Goal: Transaction & Acquisition: Register for event/course

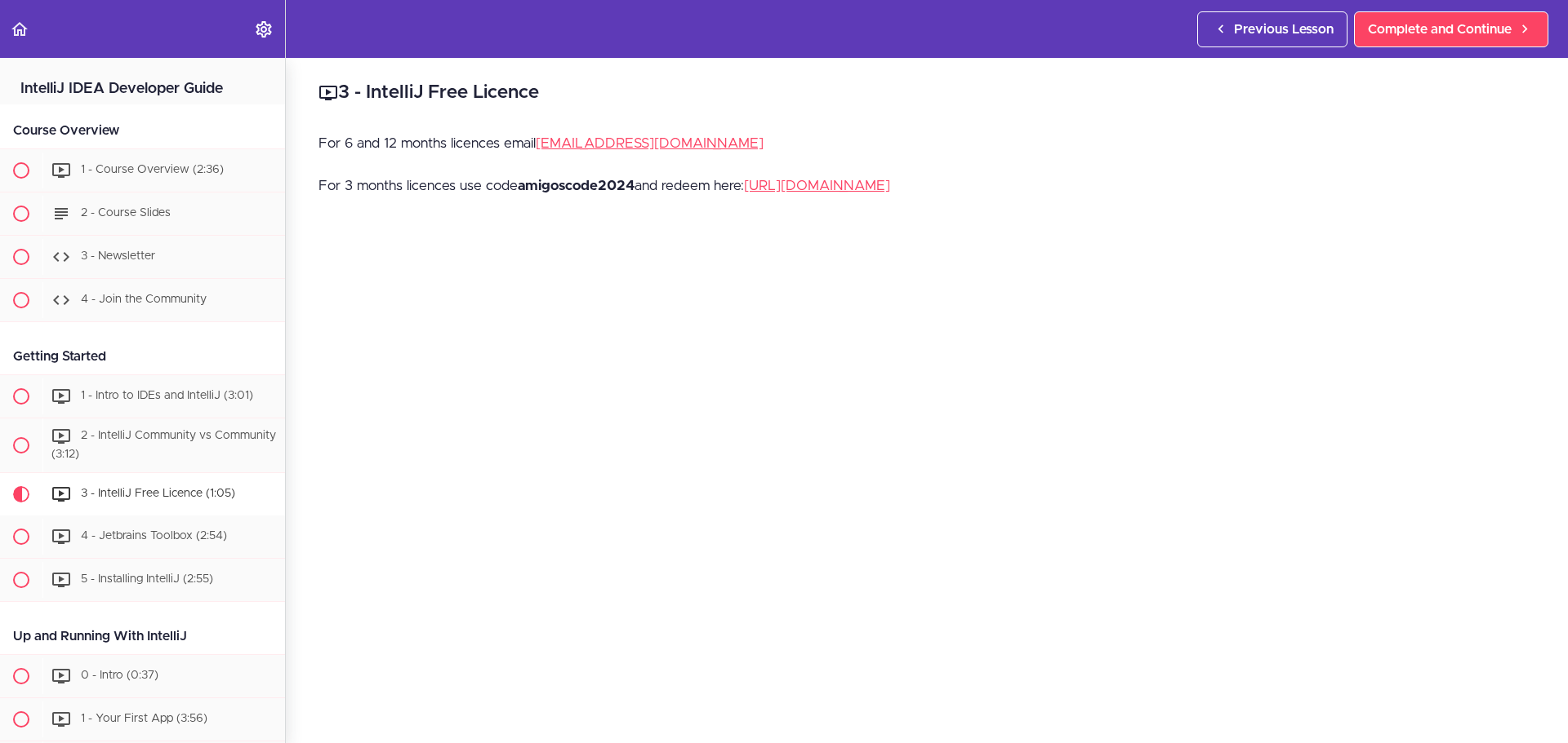
scroll to position [407, 0]
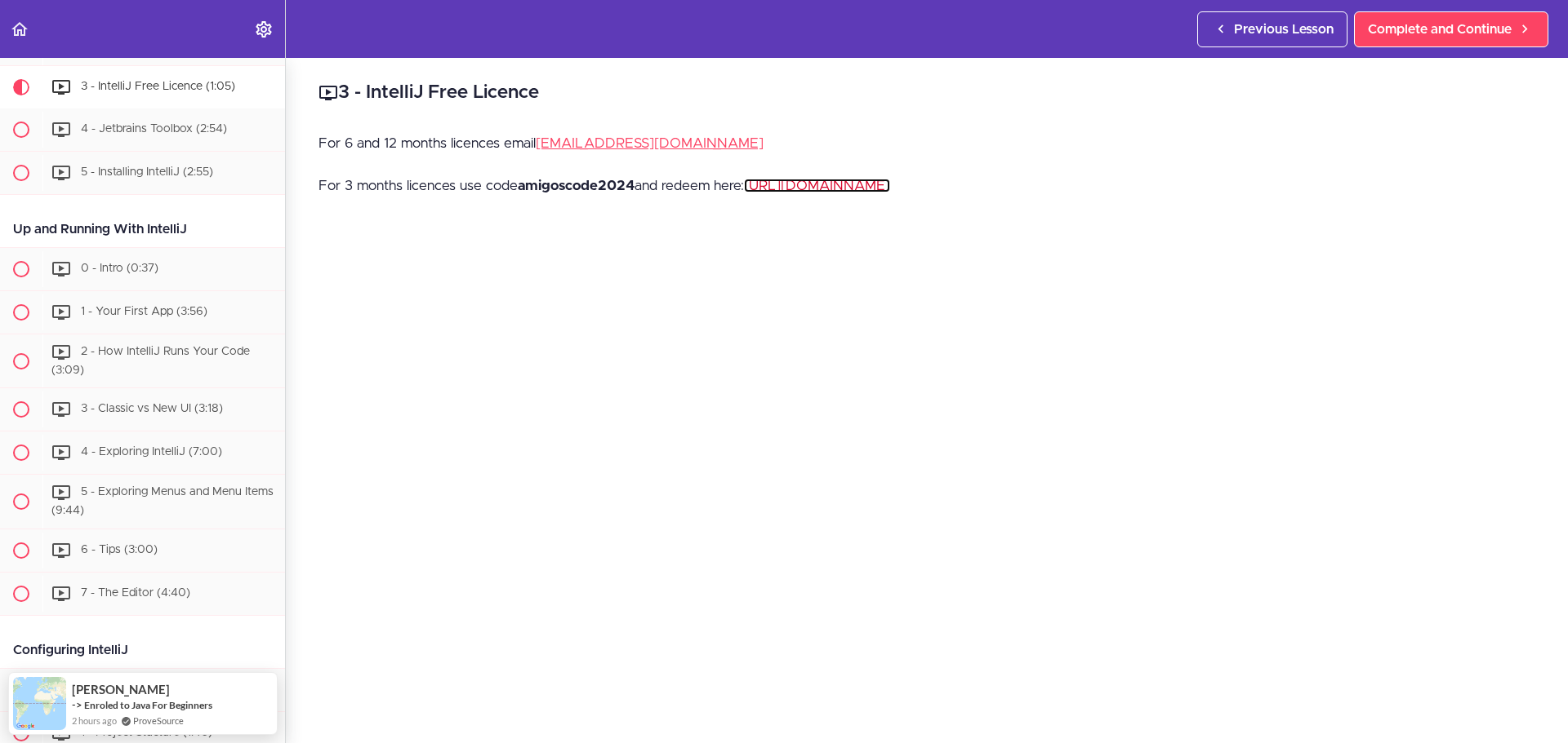
click at [801, 183] on link "https://www.jetbrains.com/store/redeem" at bounding box center [816, 186] width 146 height 14
click at [583, 184] on strong "amigoscode2024" at bounding box center [576, 186] width 117 height 14
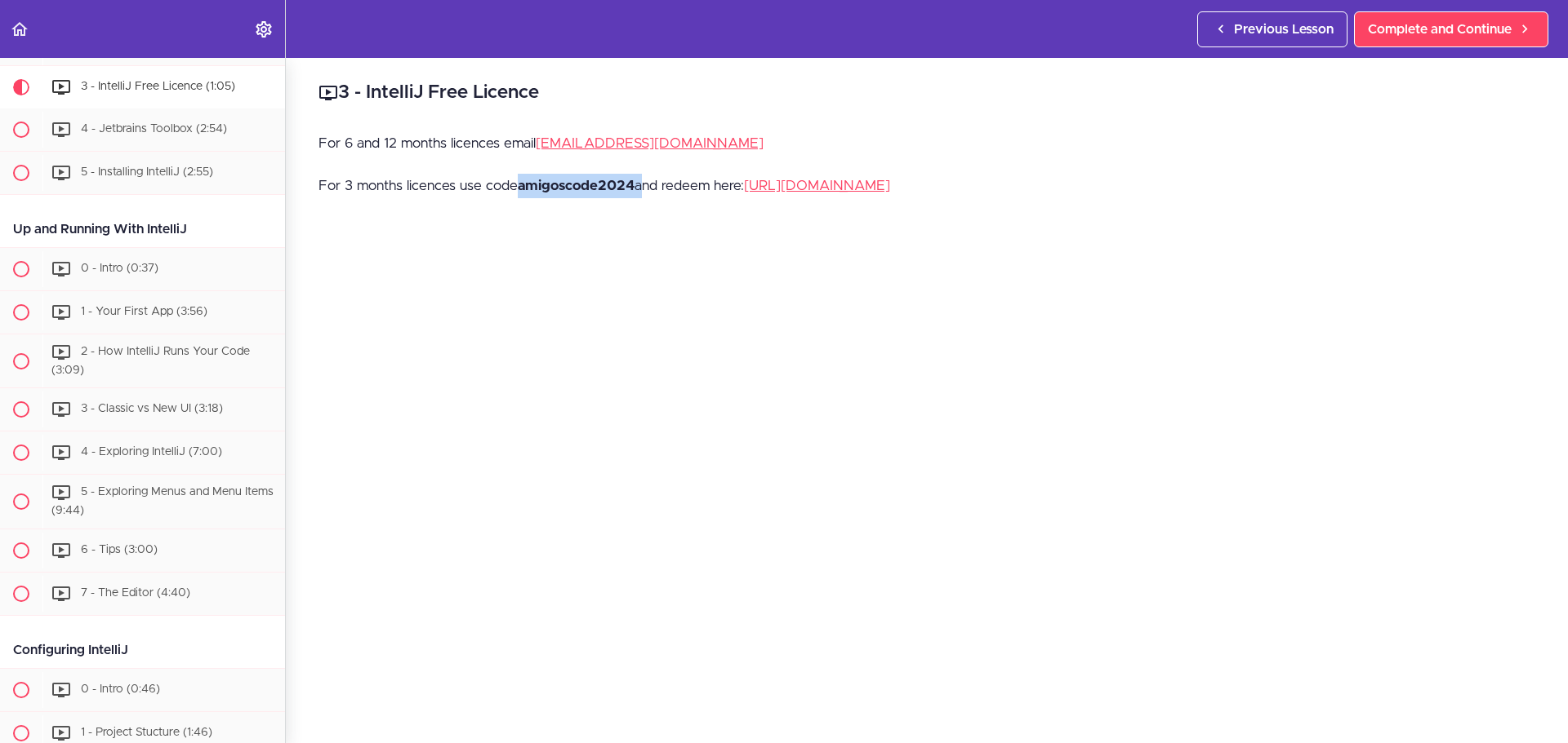
click at [583, 184] on strong "amigoscode2024" at bounding box center [576, 186] width 117 height 14
copy p "amigoscode2024"
click at [439, 237] on div "3 - IntelliJ Free Licence For 6 and 12 months licences email hello@amigoscode.c…" at bounding box center [926, 401] width 1282 height 686
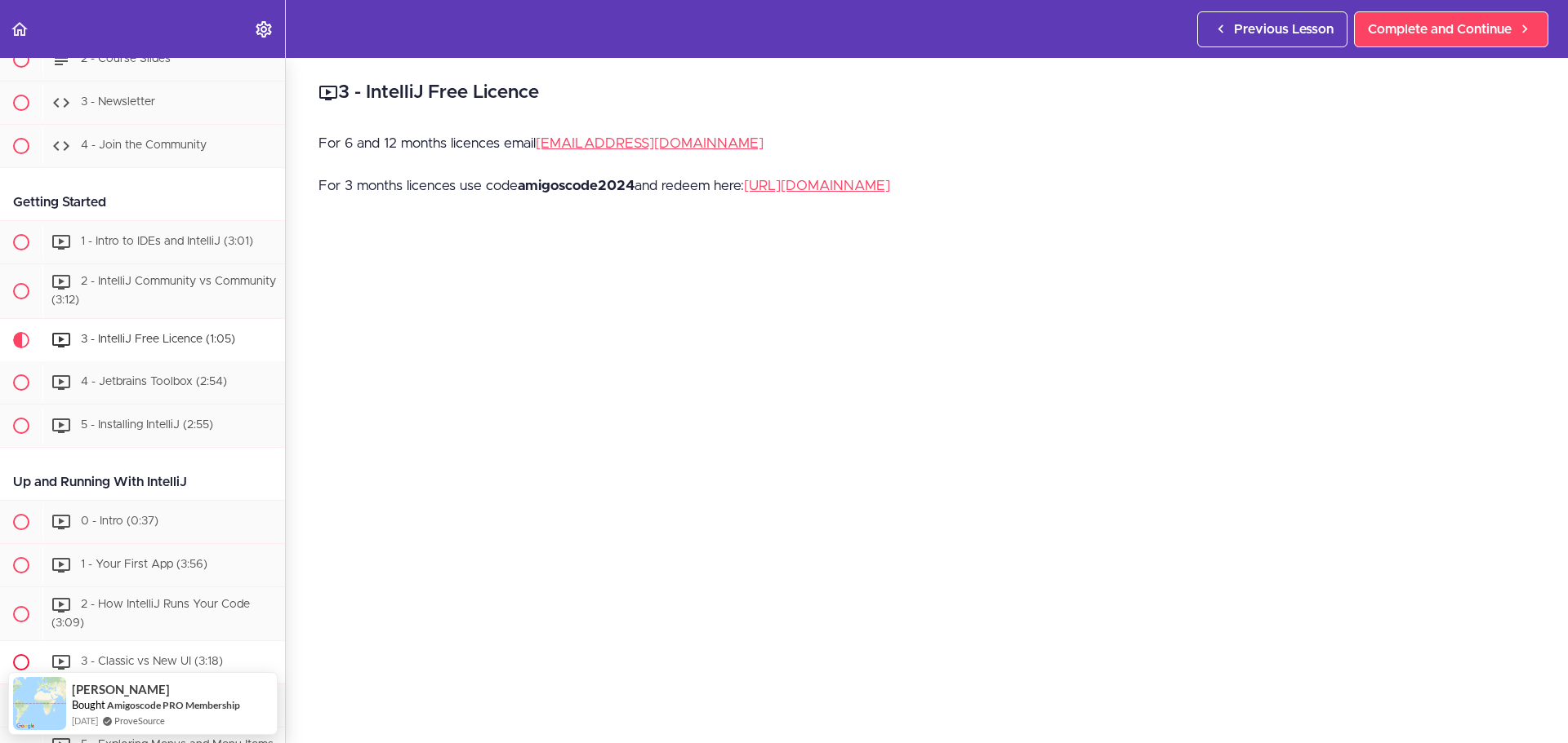
scroll to position [331, 0]
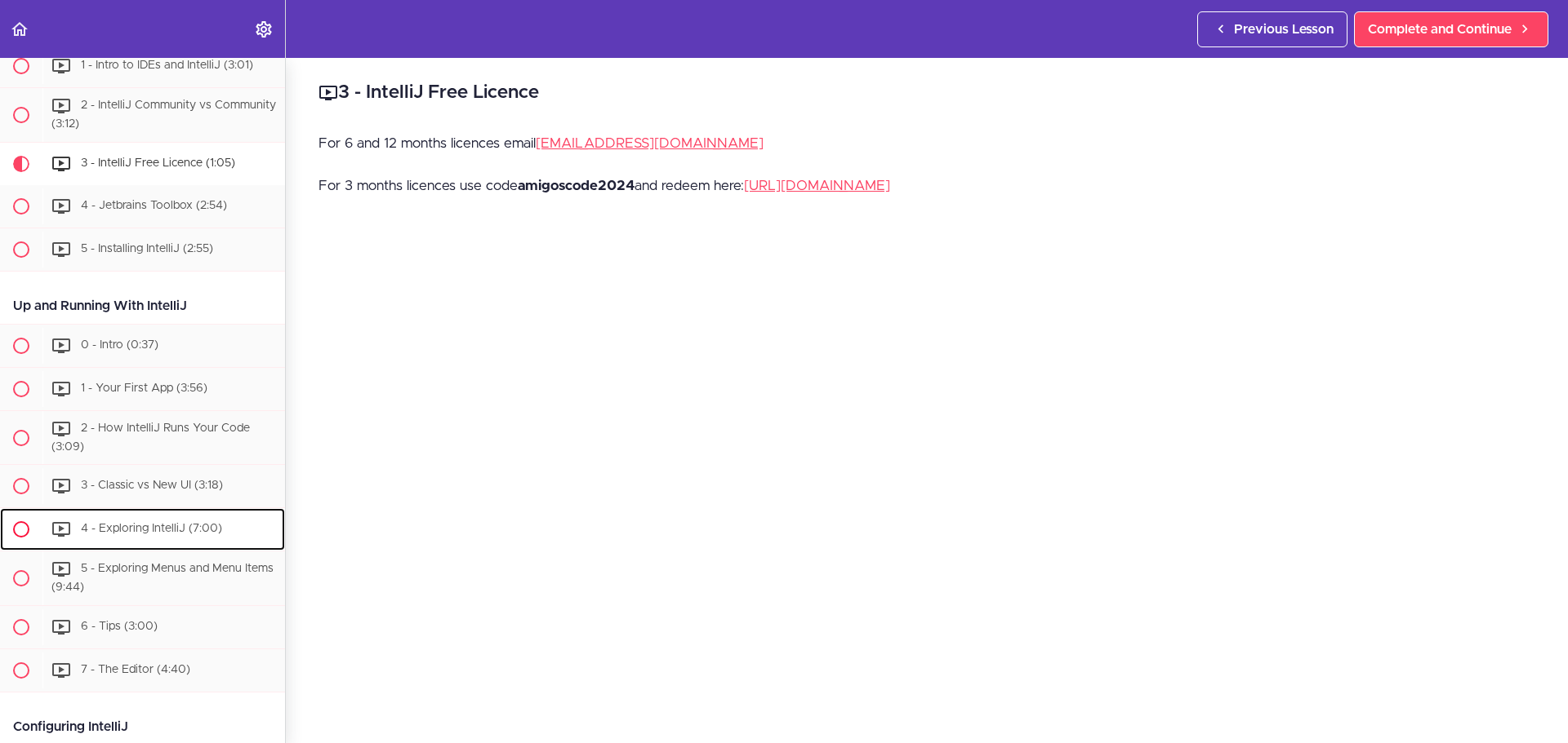
click at [167, 525] on span "4 - Exploring IntelliJ (7:00)" at bounding box center [152, 530] width 141 height 12
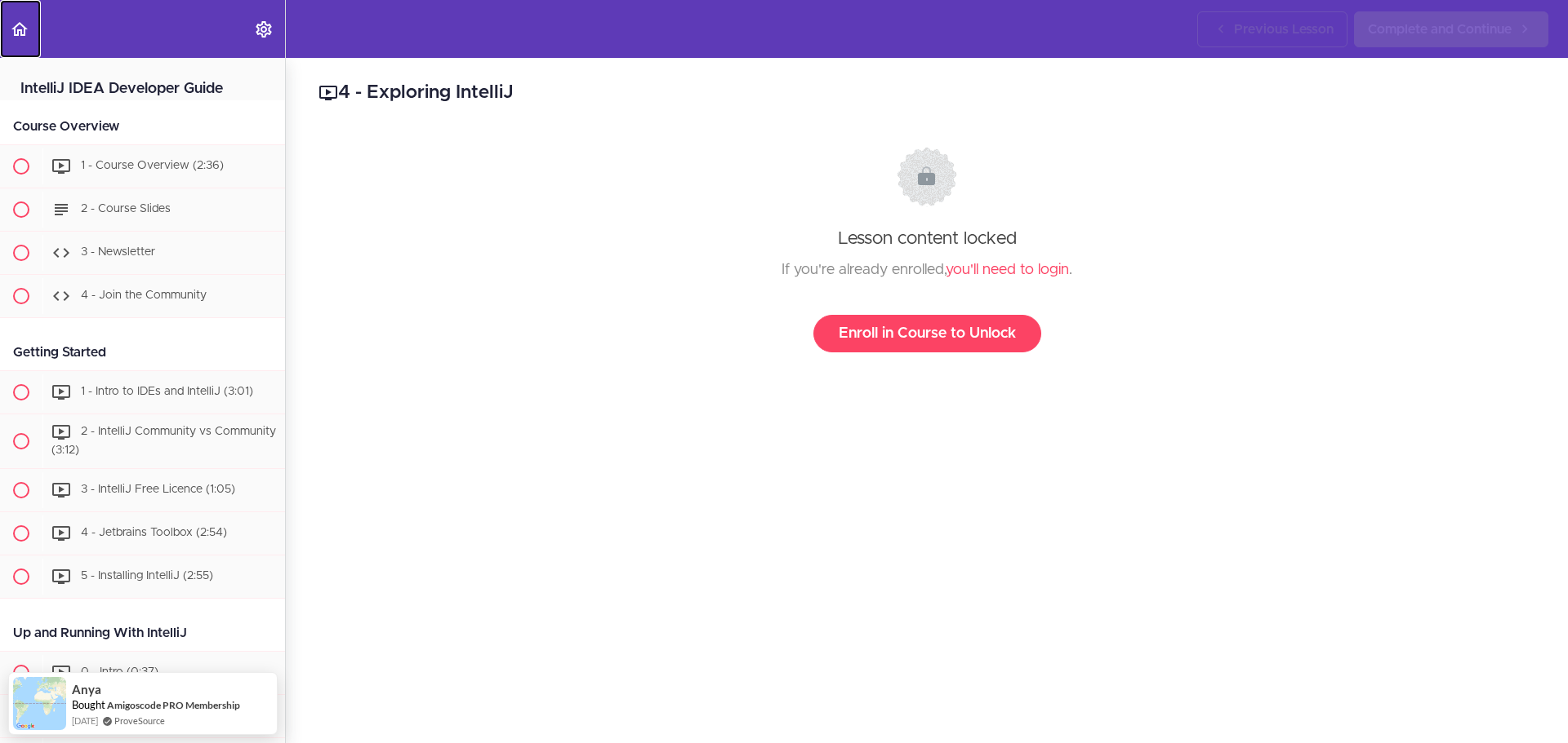
click at [29, 18] on link "Back to course curriculum" at bounding box center [20, 29] width 41 height 58
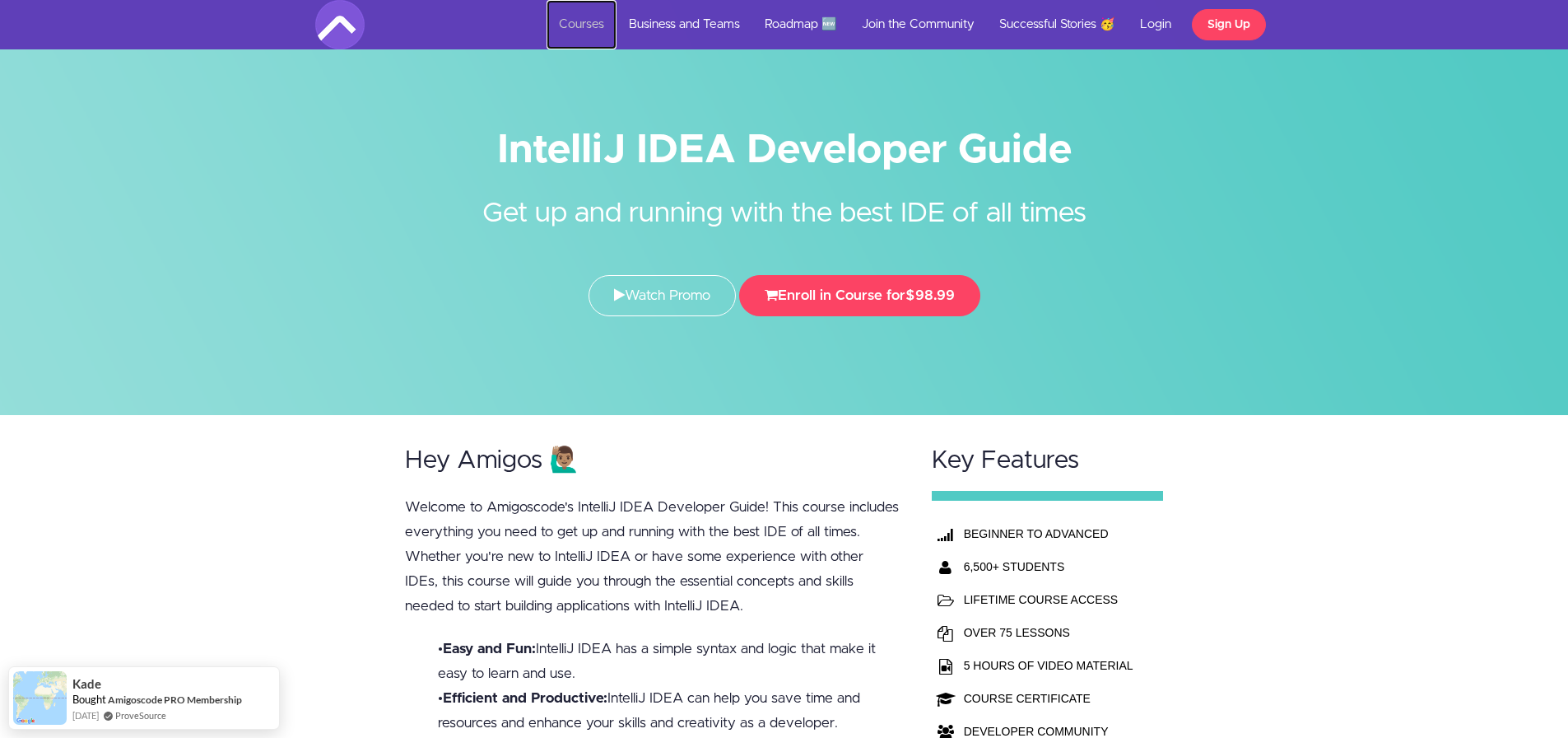
click at [565, 31] on link "Courses" at bounding box center [582, 24] width 70 height 50
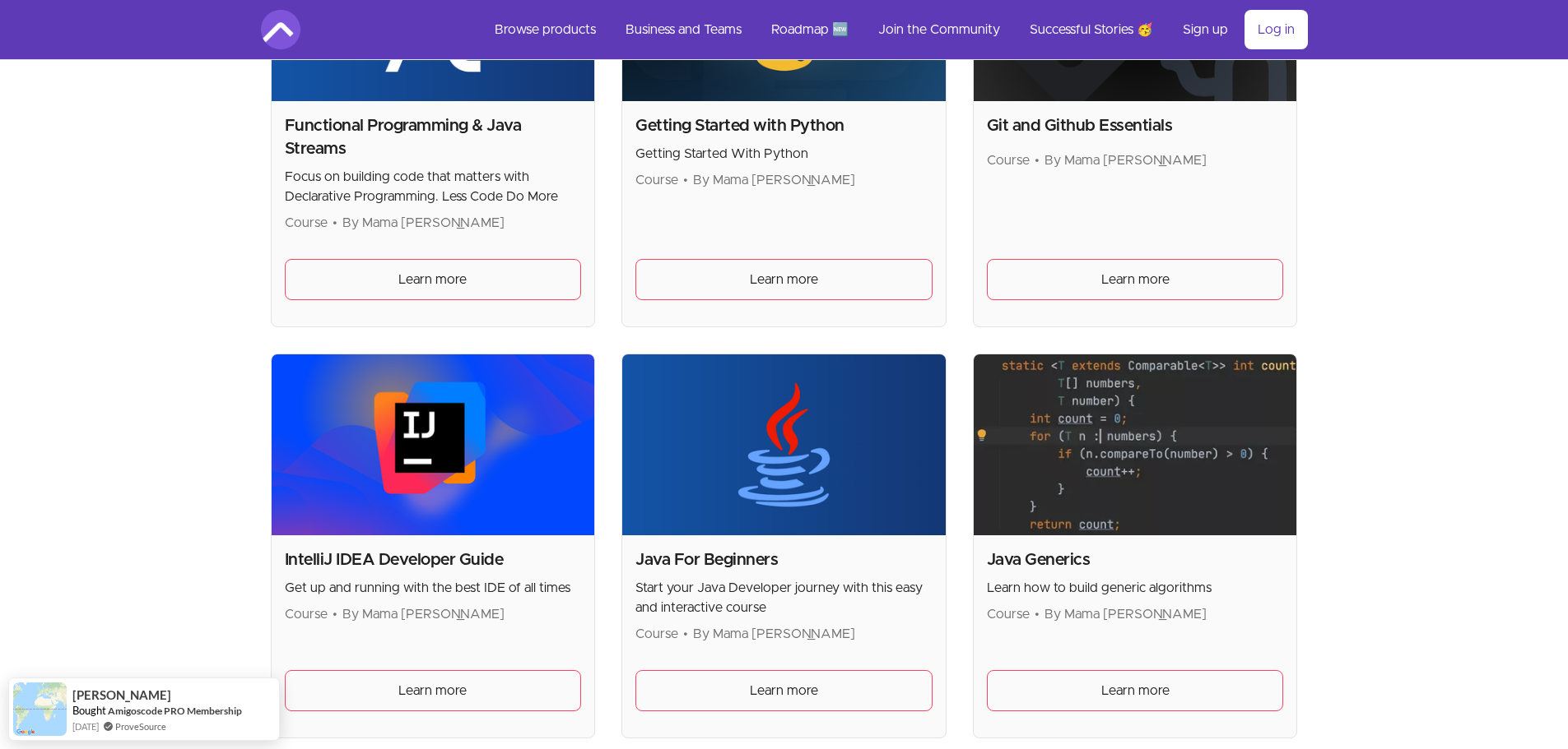
scroll to position [1399, 0]
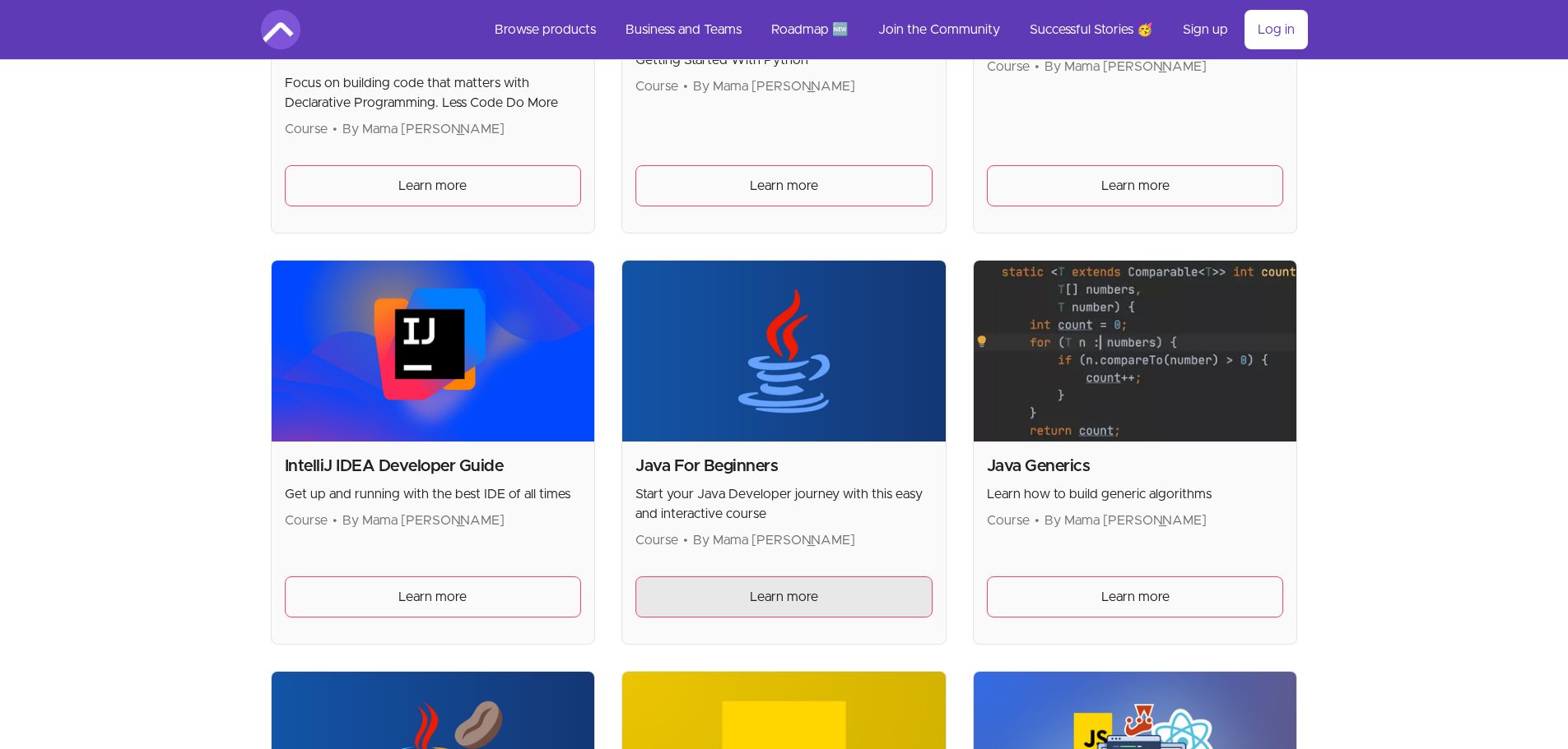
click at [846, 604] on link "Learn more" at bounding box center [784, 597] width 298 height 41
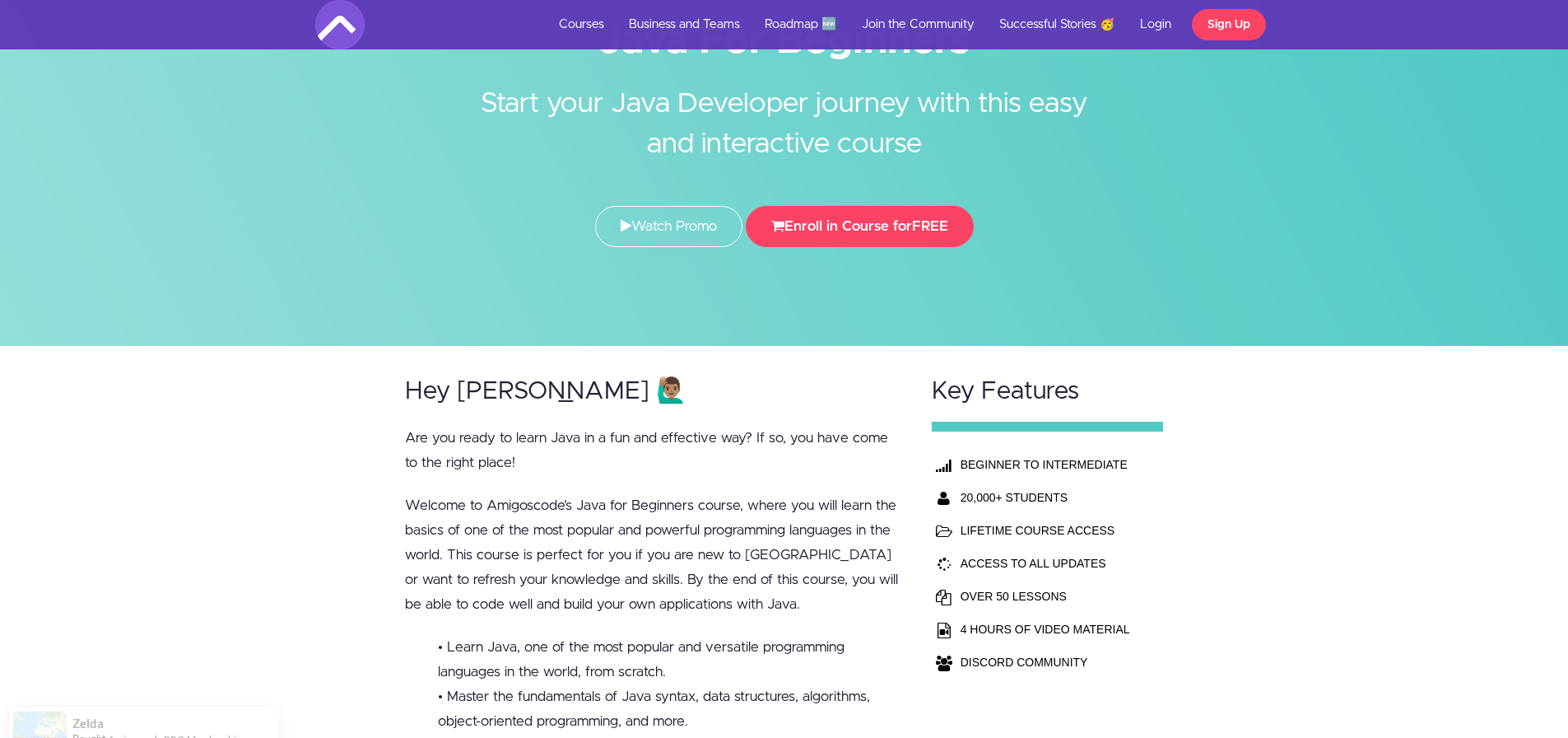
scroll to position [82, 0]
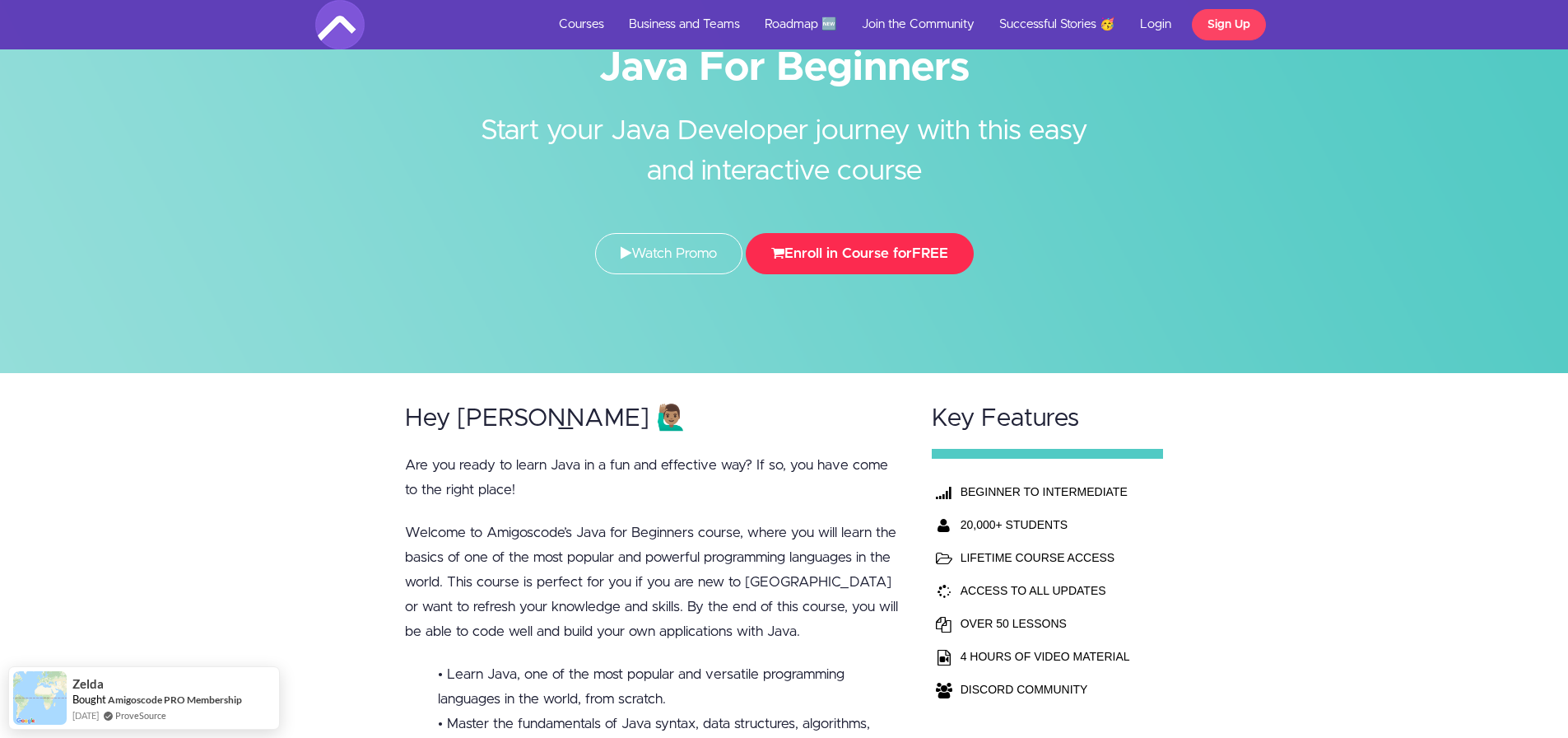
click at [886, 248] on button "Enroll in Course for FREE" at bounding box center [860, 254] width 228 height 41
